Goal: Task Accomplishment & Management: Complete application form

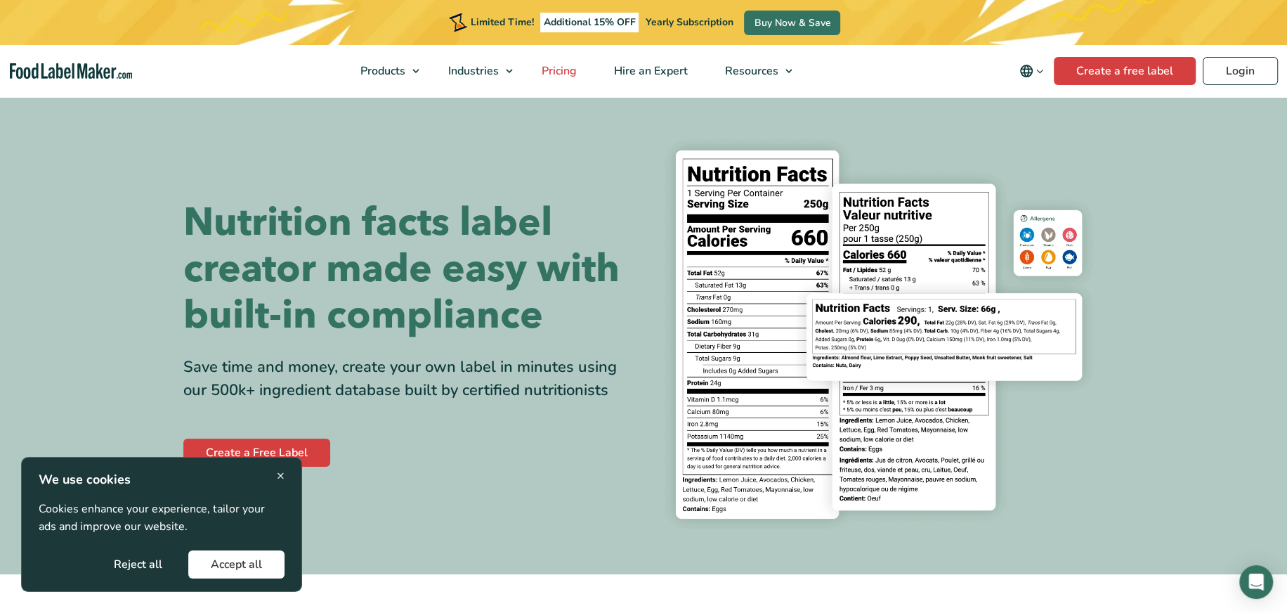
click at [556, 72] on span "Pricing" at bounding box center [557, 70] width 41 height 15
click at [1099, 73] on link "Create a free label" at bounding box center [1125, 71] width 142 height 28
